Goal: Transaction & Acquisition: Purchase product/service

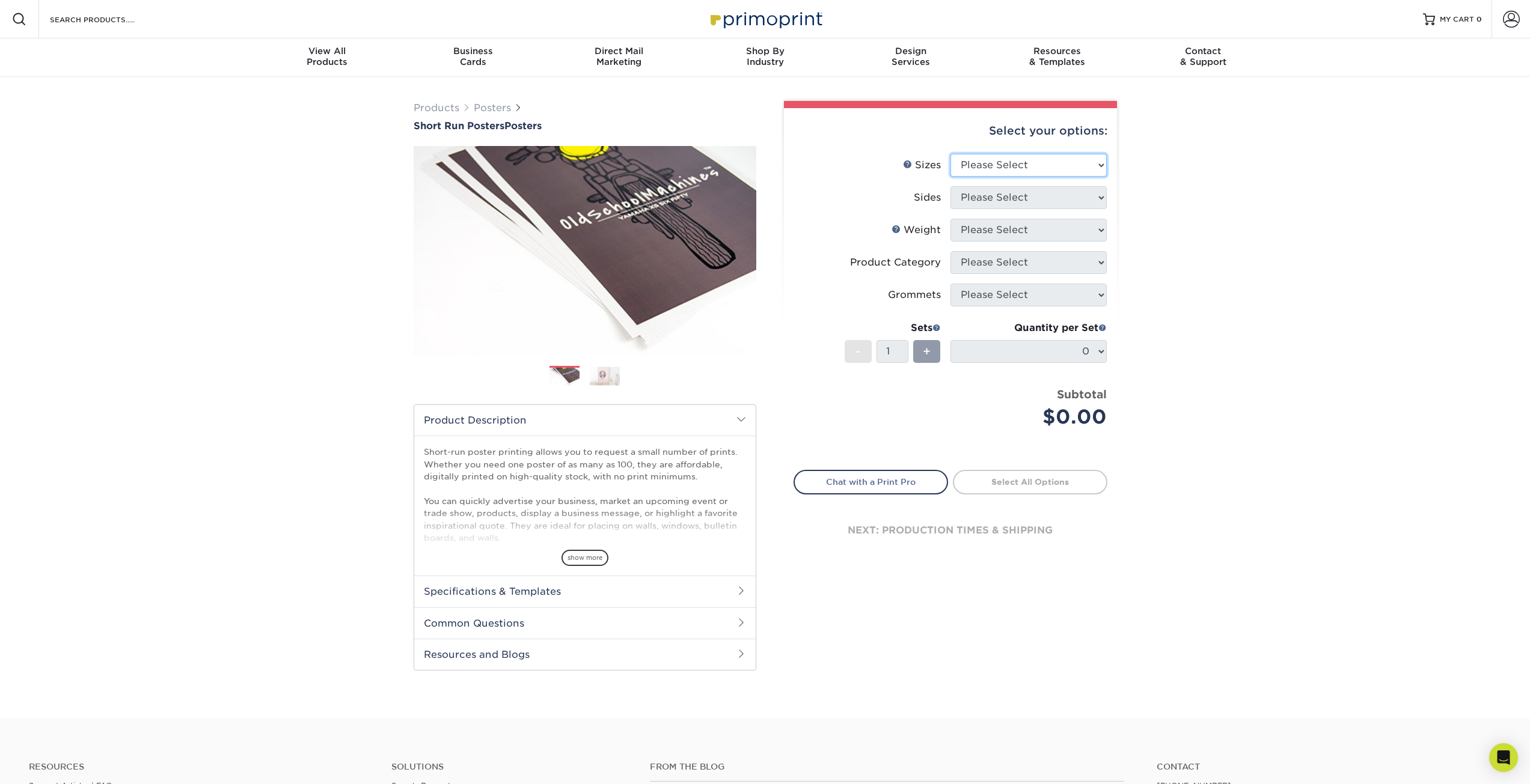
click at [1090, 168] on select "Please Select 12" x 12" 12" x 15" 12" x 17" 12" x 18" 12" x 20" 12" x 24" 12" x…" at bounding box center [1028, 165] width 156 height 23
click at [1097, 162] on select "Please Select 12" x 12" 12" x 15" 12" x 17" 12" x 18" 12" x 20" 12" x 24" 12" x…" at bounding box center [1028, 165] width 156 height 23
select select "12.00x17.00"
click at [951, 154] on select "Please Select 12" x 12" 12" x 15" 12" x 17" 12" x 18" 12" x 20" 12" x 24" 12" x…" at bounding box center [1028, 165] width 156 height 23
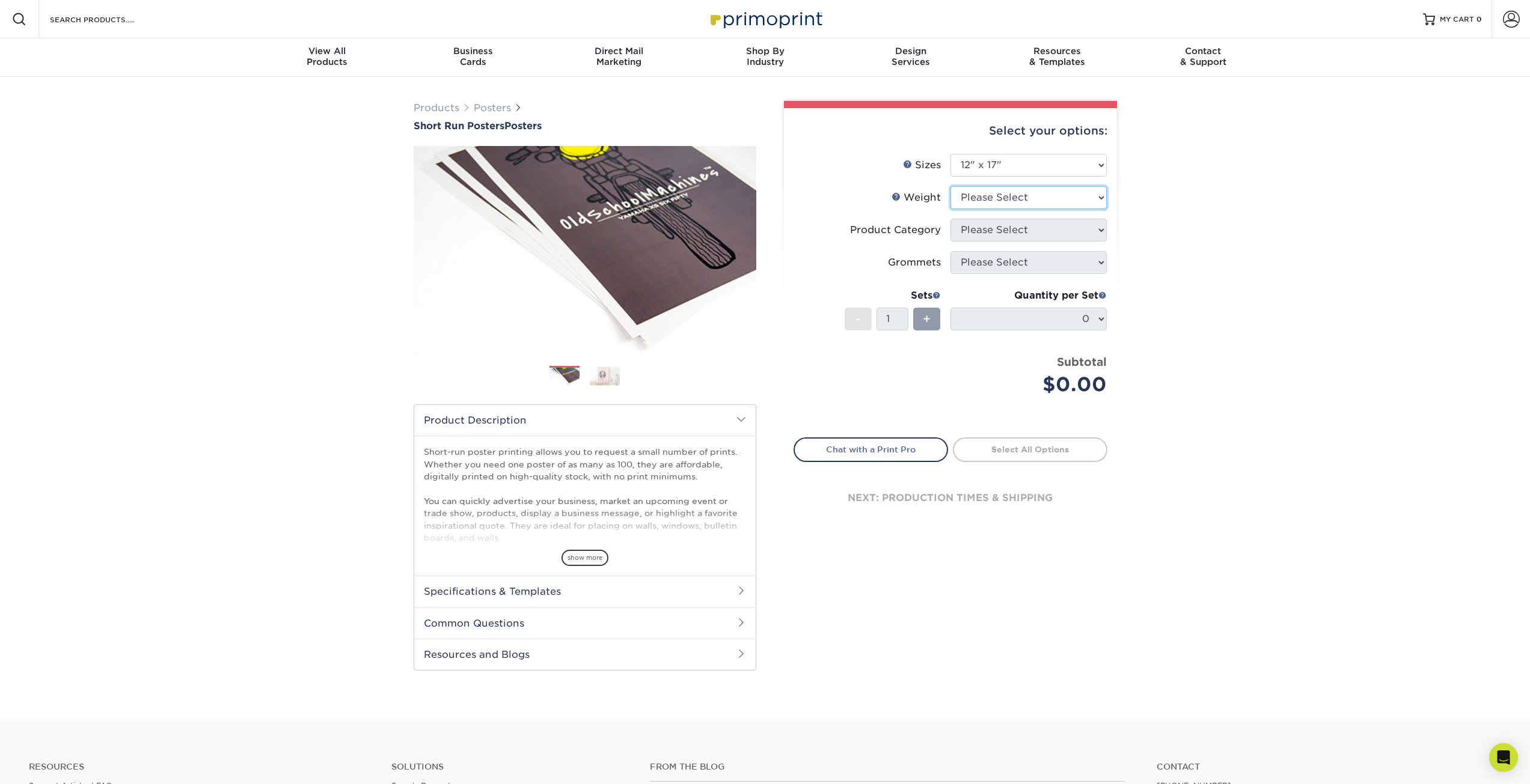
click at [1040, 203] on select "Please Select 8PHOTO 12PTC2S" at bounding box center [1028, 197] width 156 height 23
click at [899, 196] on link "Weight Help" at bounding box center [896, 196] width 9 height 9
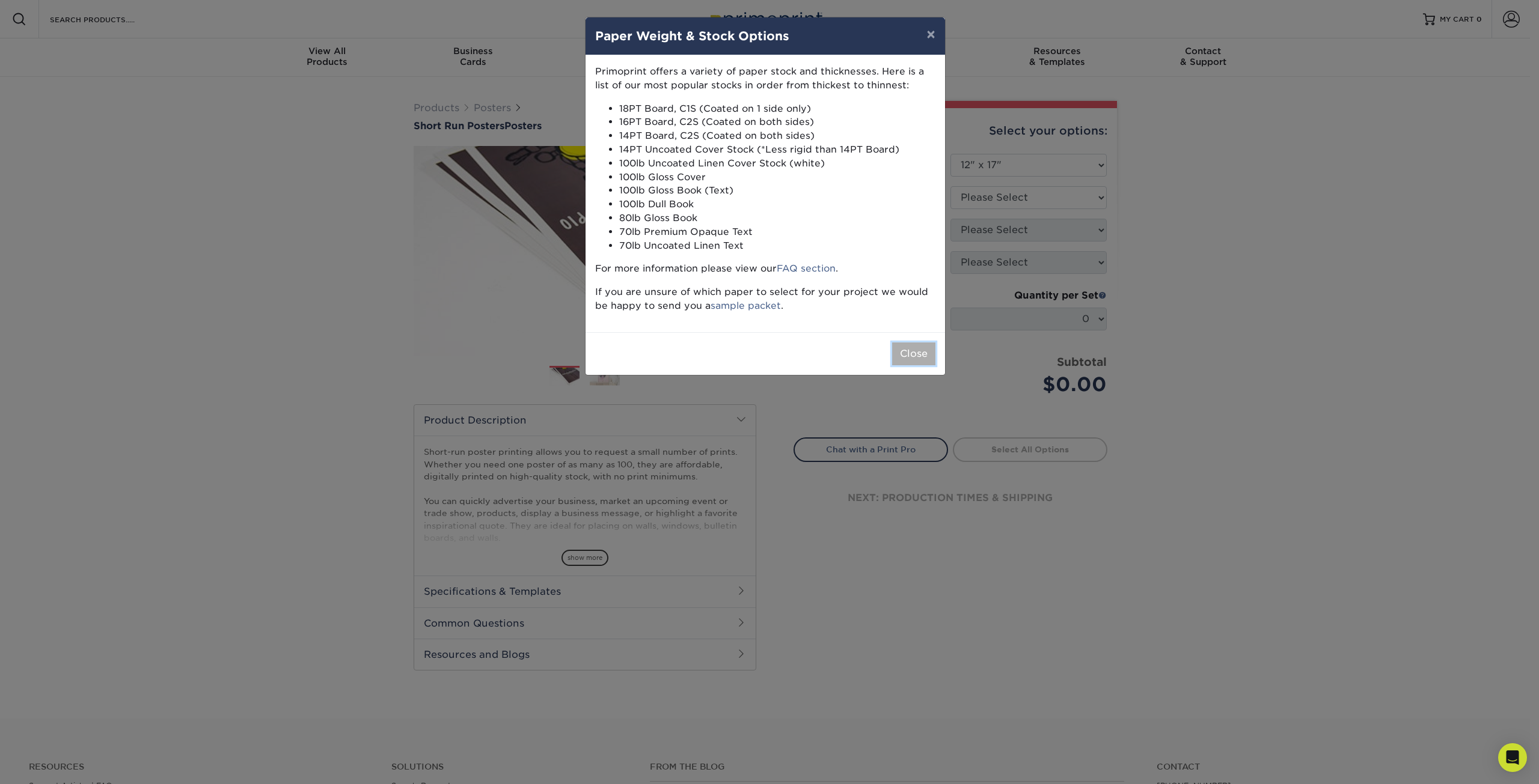
click at [916, 361] on button "Close" at bounding box center [914, 354] width 44 height 23
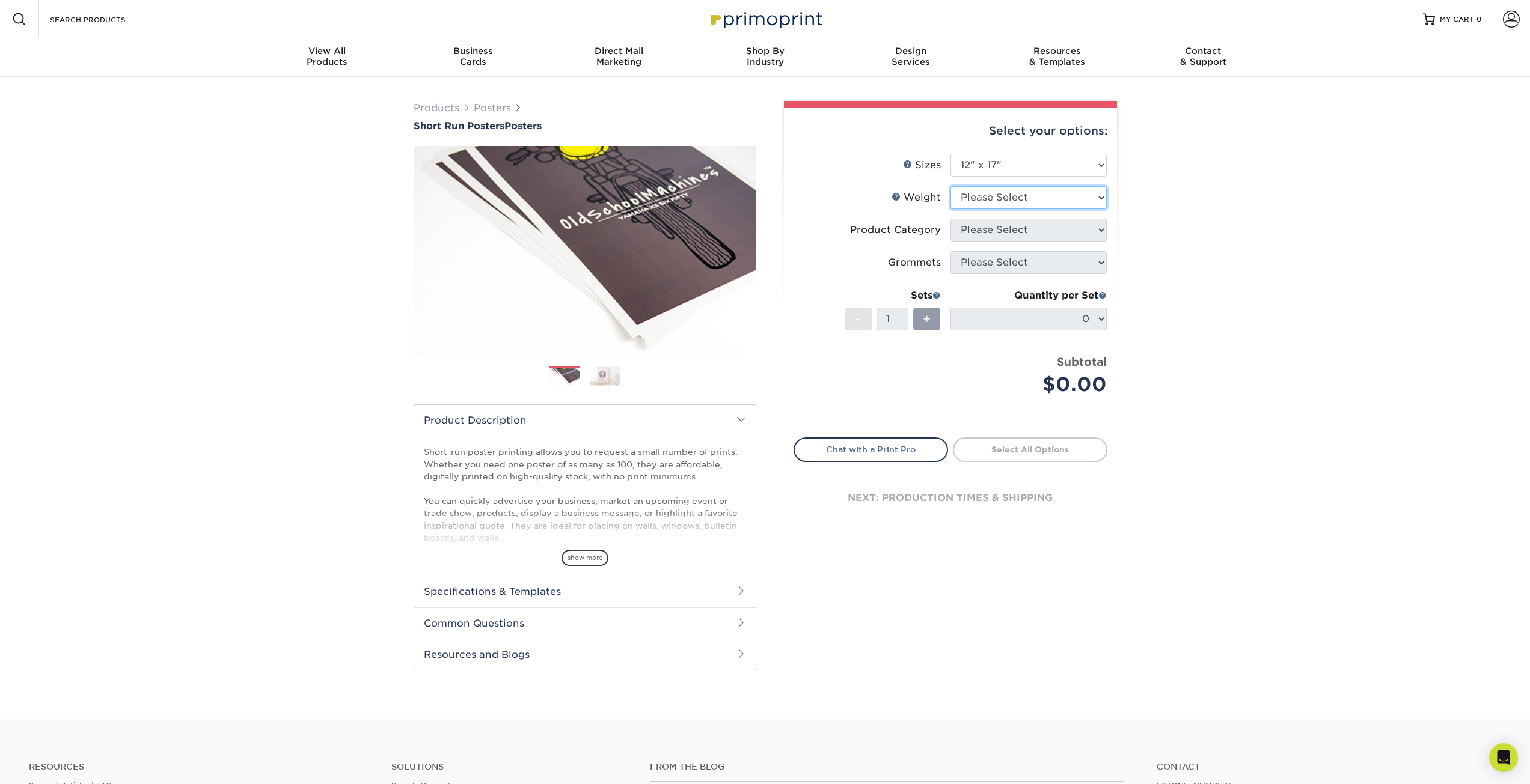
click at [996, 200] on select "Please Select 8PHOTO 12PTC2S" at bounding box center [1028, 197] width 156 height 23
click at [994, 199] on select "Please Select 8PHOTO 12PTC2S" at bounding box center [1028, 197] width 156 height 23
click at [897, 199] on link "Weight Help" at bounding box center [896, 196] width 9 height 9
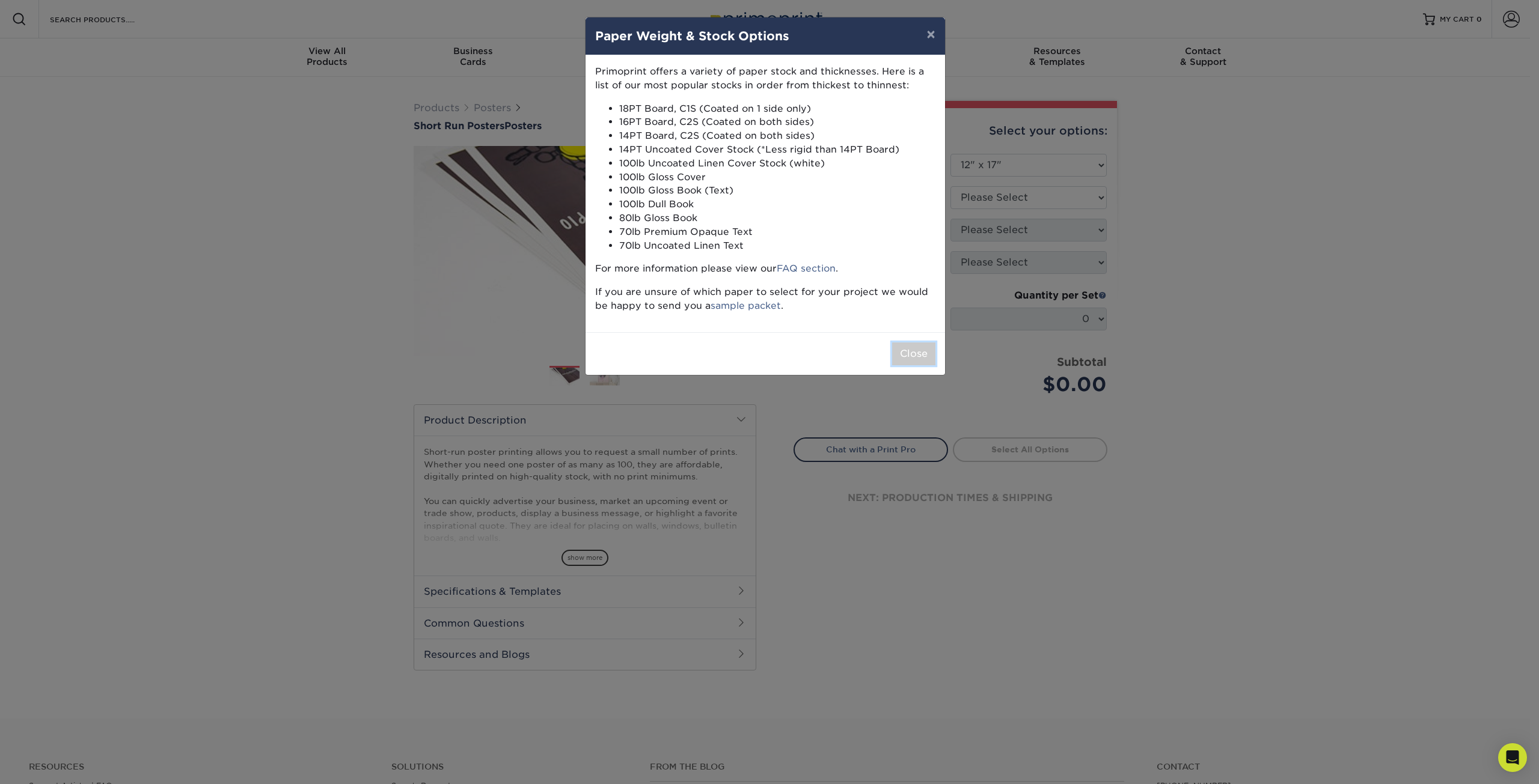
drag, startPoint x: 914, startPoint y: 357, endPoint x: 916, endPoint y: 337, distance: 20.1
click at [914, 355] on button "Close" at bounding box center [914, 354] width 44 height 23
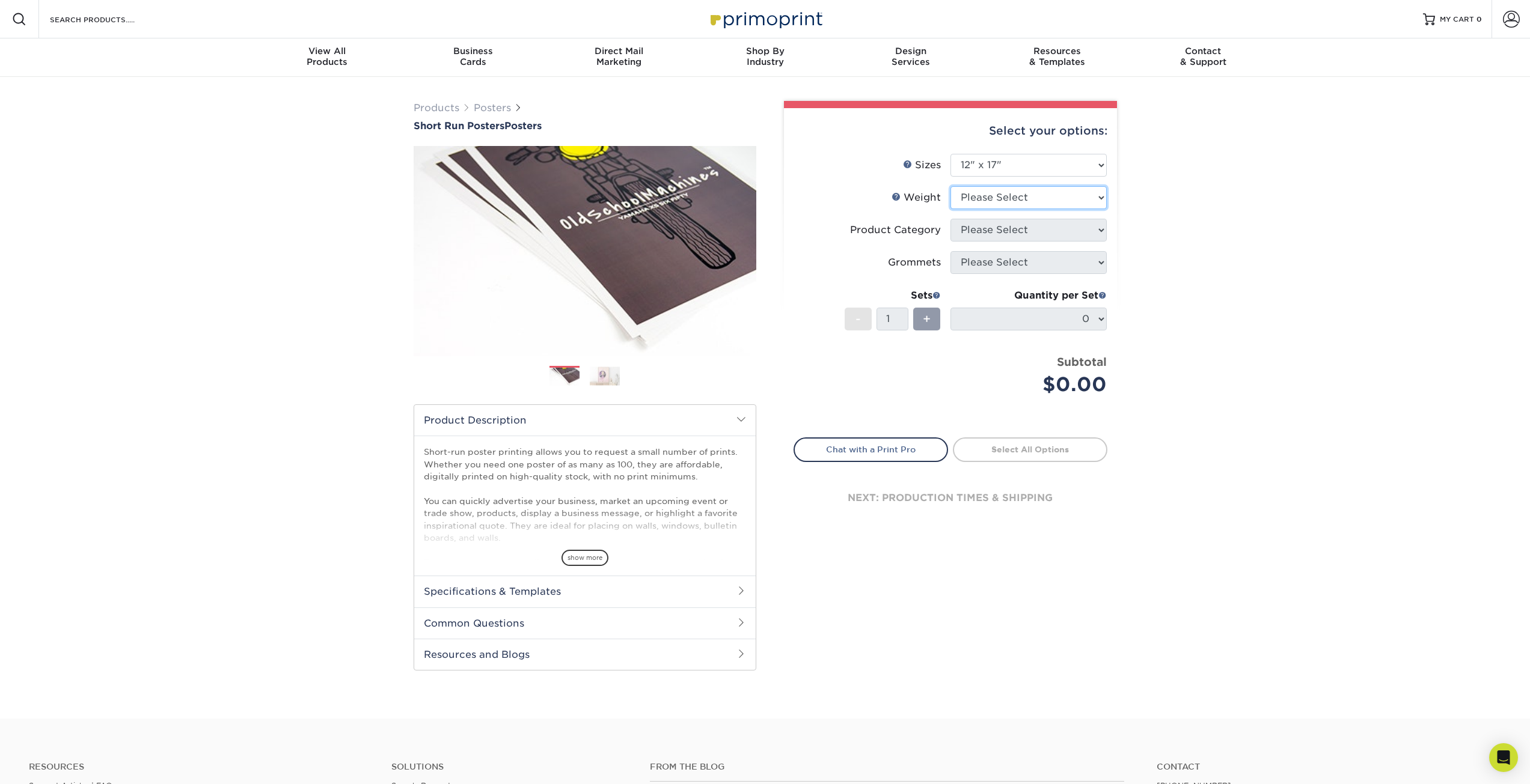
click at [992, 199] on select "Please Select 8PHOTO 12PTC2S" at bounding box center [1028, 197] width 156 height 23
select select "12PTC2S"
click at [951, 186] on select "Please Select 8PHOTO 12PTC2S" at bounding box center [1028, 197] width 156 height 23
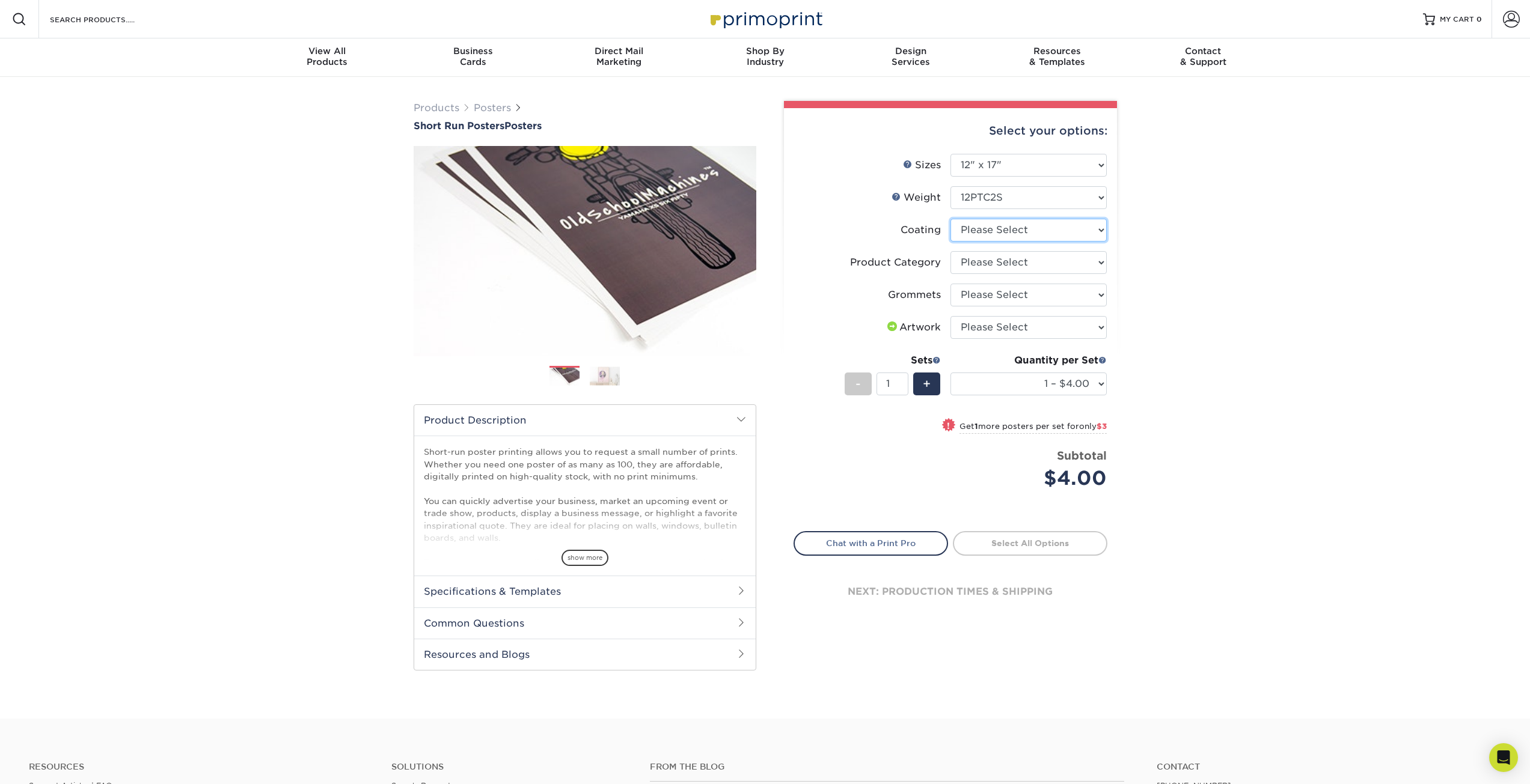
click at [1079, 231] on select at bounding box center [1028, 229] width 156 height 23
select select "3e7618de-abca-4bda-9f97-8b9129e913d8"
click at [951, 218] on select at bounding box center [1028, 229] width 156 height 23
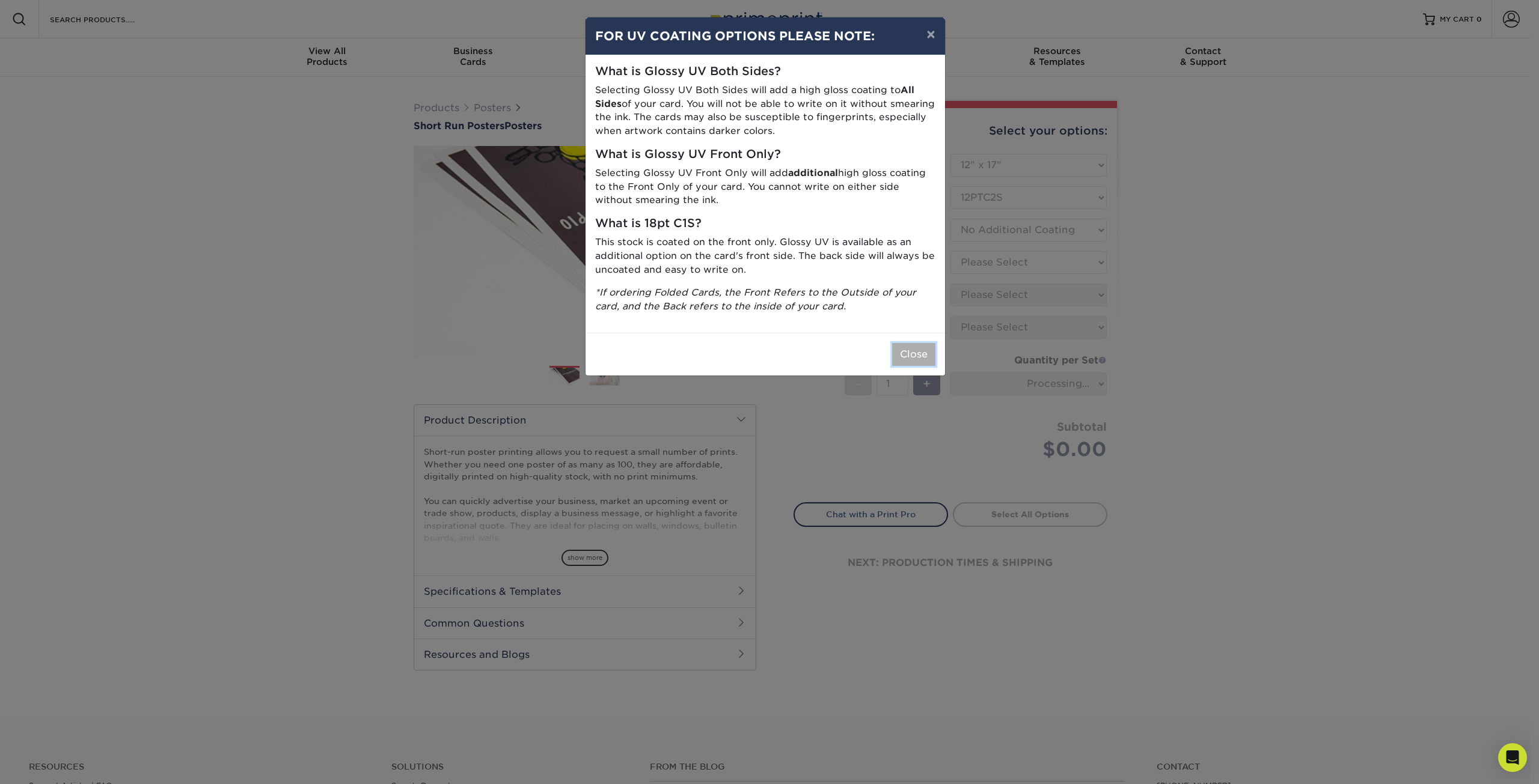
click at [916, 357] on button "Close" at bounding box center [914, 354] width 44 height 23
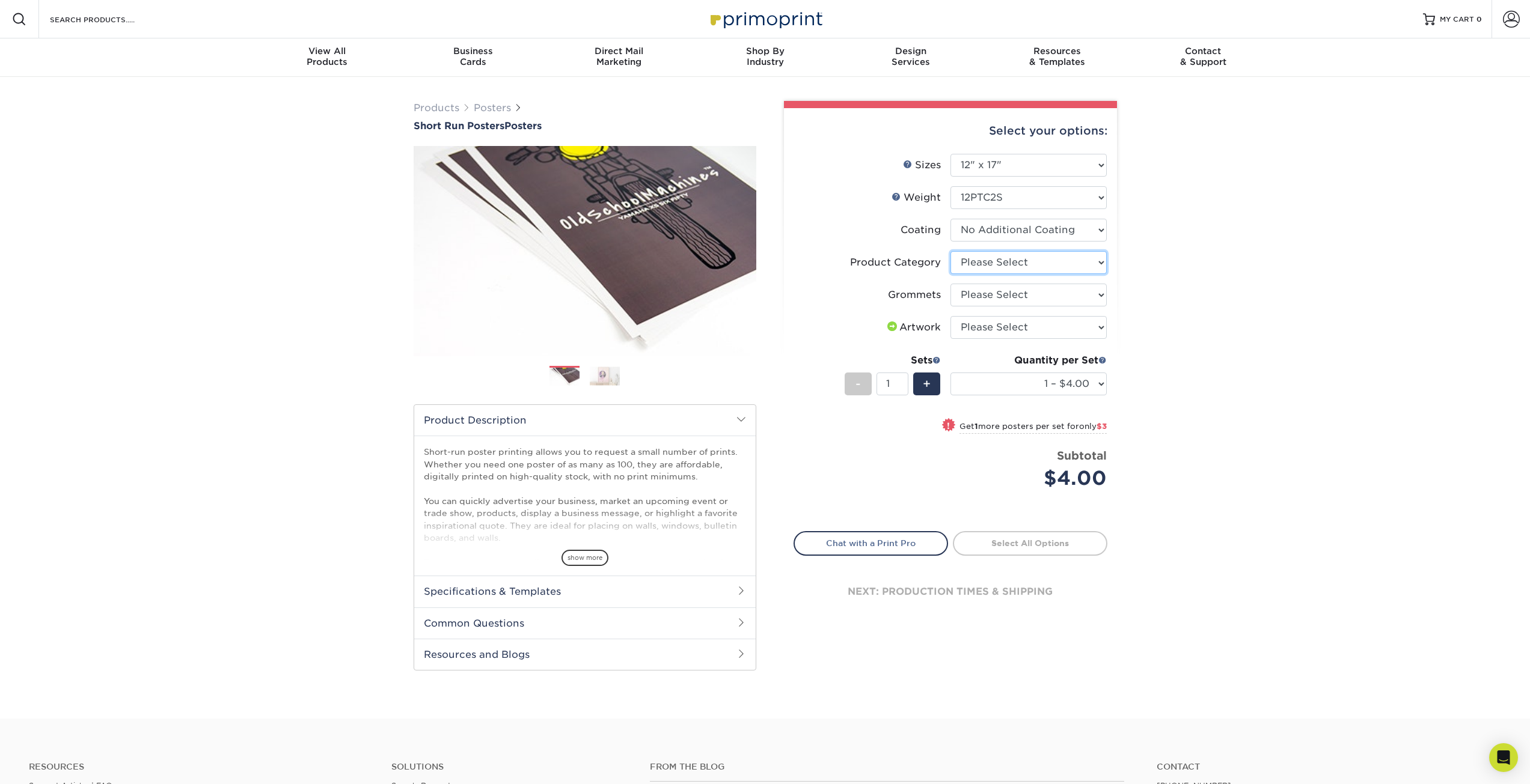
click at [1059, 266] on select "Please Select Blockout Poster" at bounding box center [1028, 263] width 156 height 23
select select "fa4be506-53fb-4ae9-92ef-b1dd4b719e38"
click at [951, 252] on select "Please Select Blockout Poster" at bounding box center [1028, 263] width 156 height 23
click at [1001, 298] on select "Please Select No Grommets Yes, Grommet All 4 Corners Yes, Grommets Top Corners …" at bounding box center [1028, 295] width 156 height 23
select select "90d329df-db80-4206-b821-ff9d3f363977"
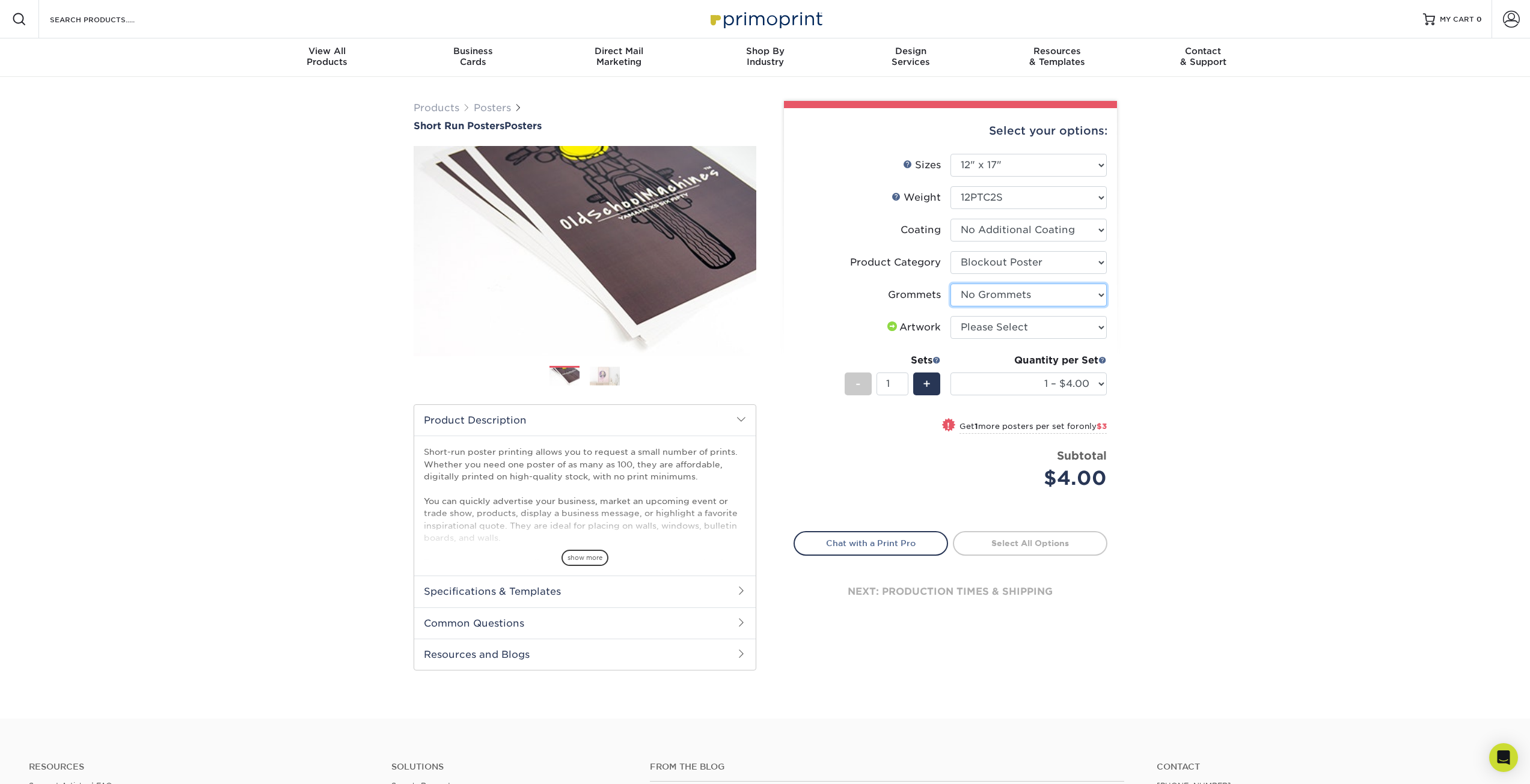
click at [951, 284] on select "Please Select No Grommets Yes, Grommet All 4 Corners Yes, Grommets Top Corners …" at bounding box center [1028, 295] width 156 height 23
click at [1010, 327] on select "Please Select I will upload files I need a design - $150" at bounding box center [1028, 328] width 156 height 23
select select "upload"
click at [951, 317] on select "Please Select I will upload files I need a design - $150" at bounding box center [1028, 328] width 156 height 23
click at [1098, 384] on select "1 – $4.00 2 – $7.00 3 – $10.00 4 – $13.00 5 – $16.00 6 – $20.00 7 – $23.00 8 – …" at bounding box center [1028, 384] width 156 height 23
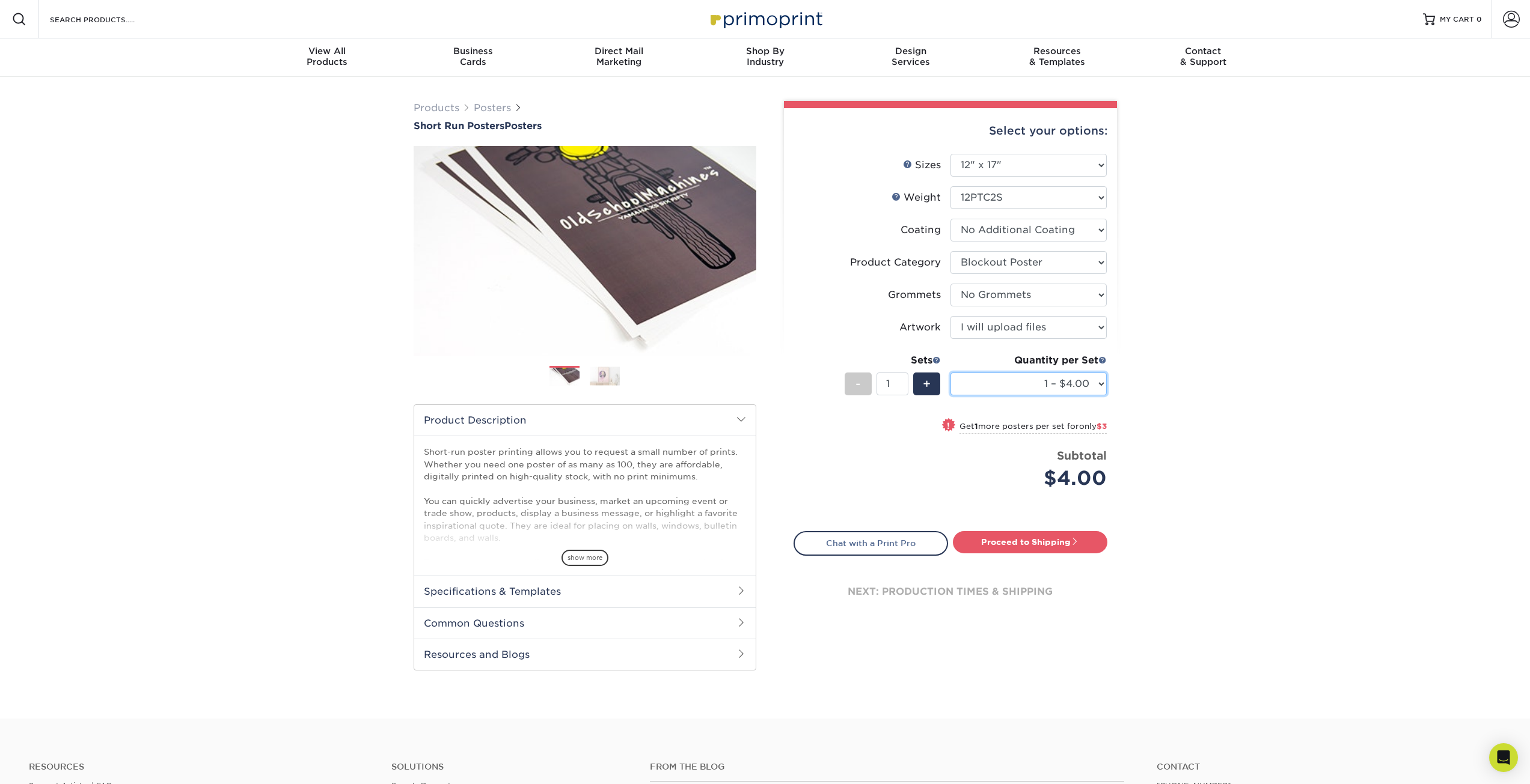
select select "150 – $480.00"
click at [951, 373] on select "1 – $4.00 2 – $7.00 3 – $10.00 4 – $13.00 5 – $16.00 6 – $20.00 7 – $23.00 8 – …" at bounding box center [1028, 384] width 156 height 23
